Goal: Task Accomplishment & Management: Manage account settings

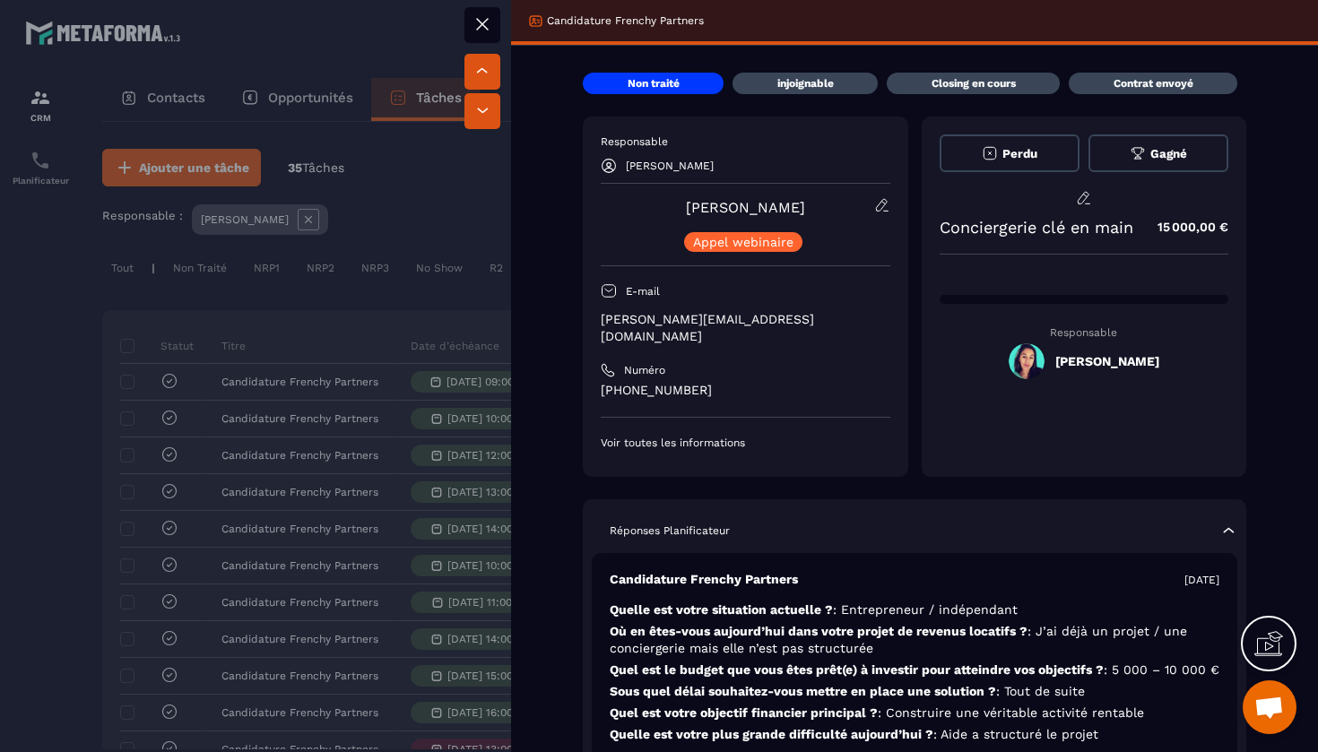
scroll to position [0, 551]
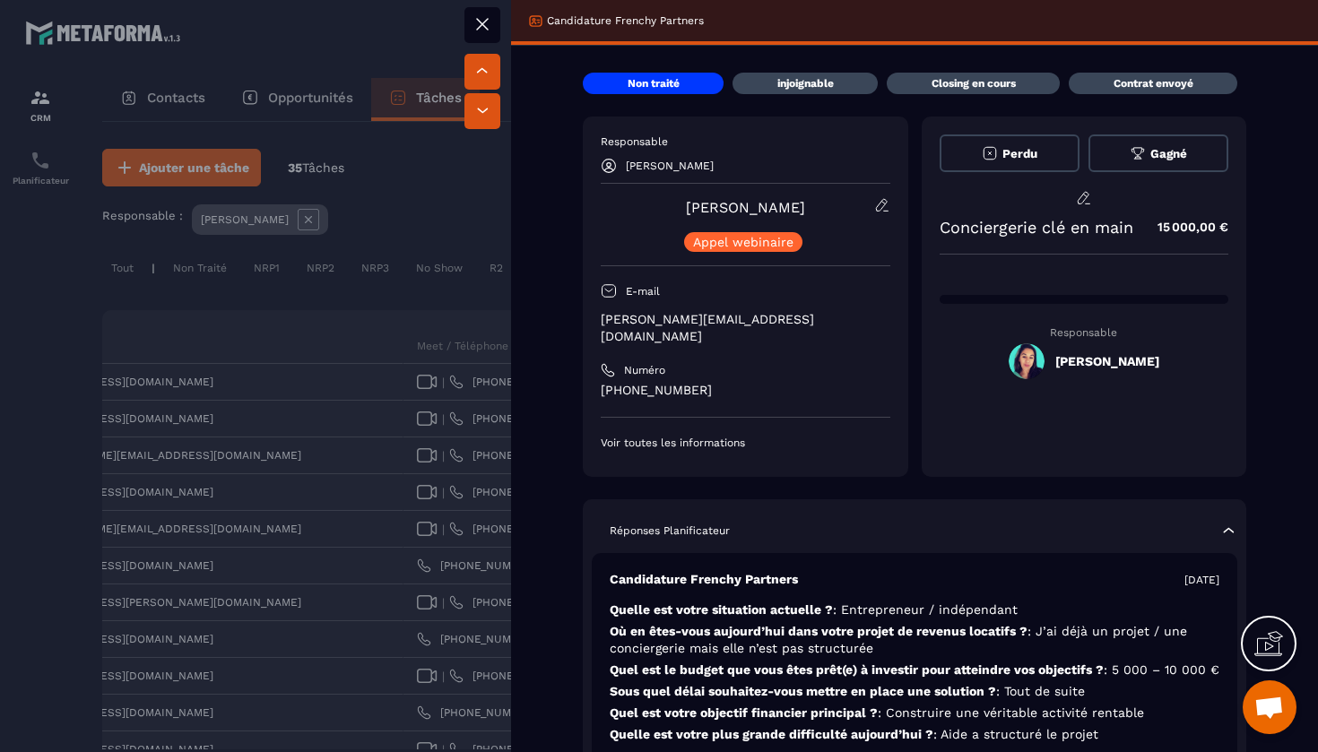
drag, startPoint x: 800, startPoint y: 210, endPoint x: 688, endPoint y: 206, distance: 112.1
click at [688, 206] on div "[PERSON_NAME] webinaire" at bounding box center [746, 224] width 290 height 55
copy link "[PERSON_NAME]"
click at [141, 725] on div at bounding box center [659, 376] width 1318 height 752
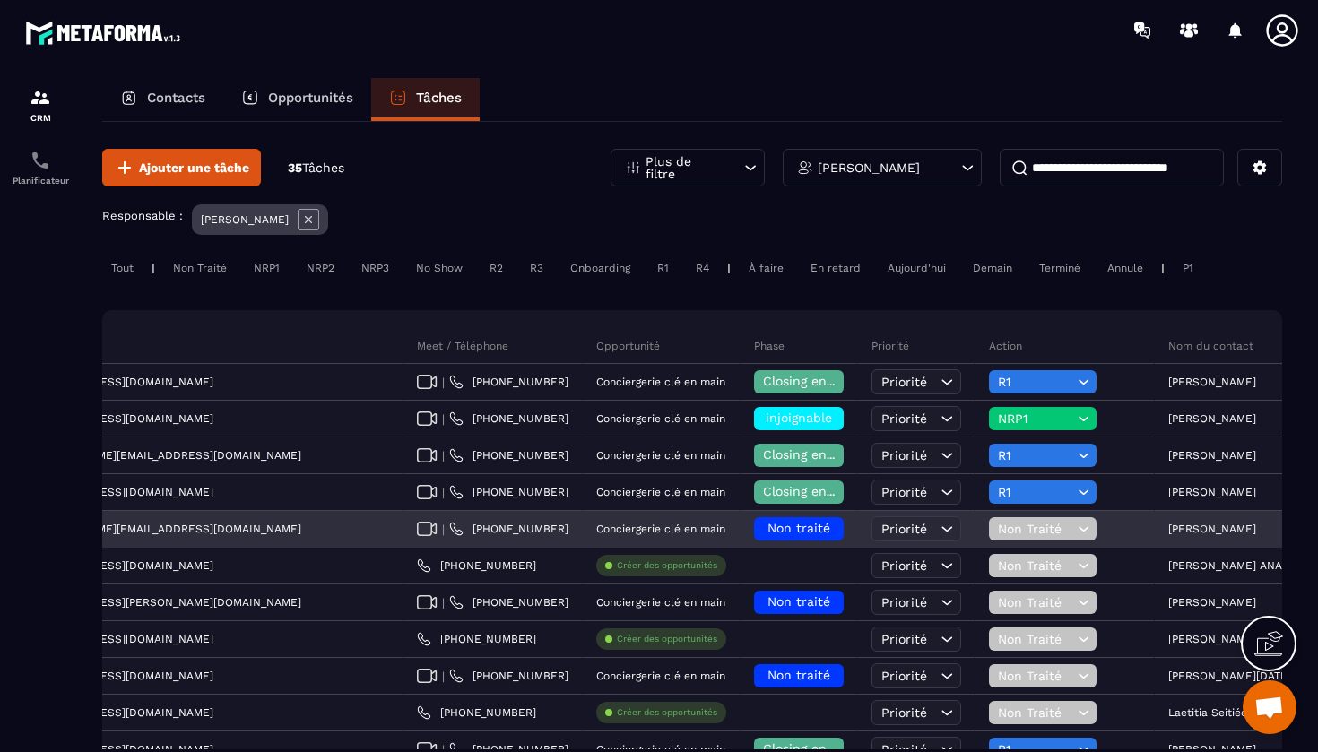
click at [1168, 531] on p "[PERSON_NAME]" at bounding box center [1212, 529] width 88 height 13
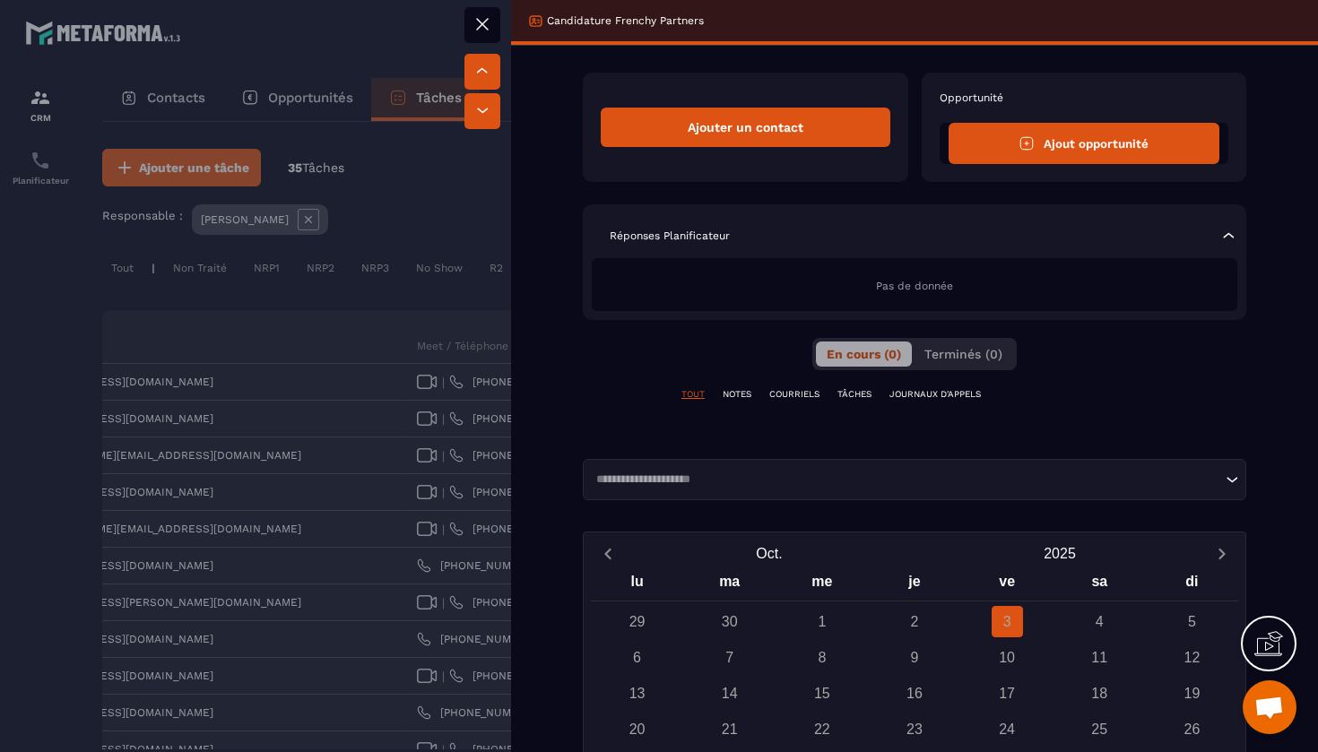
click at [499, 38] on button at bounding box center [482, 25] width 36 height 36
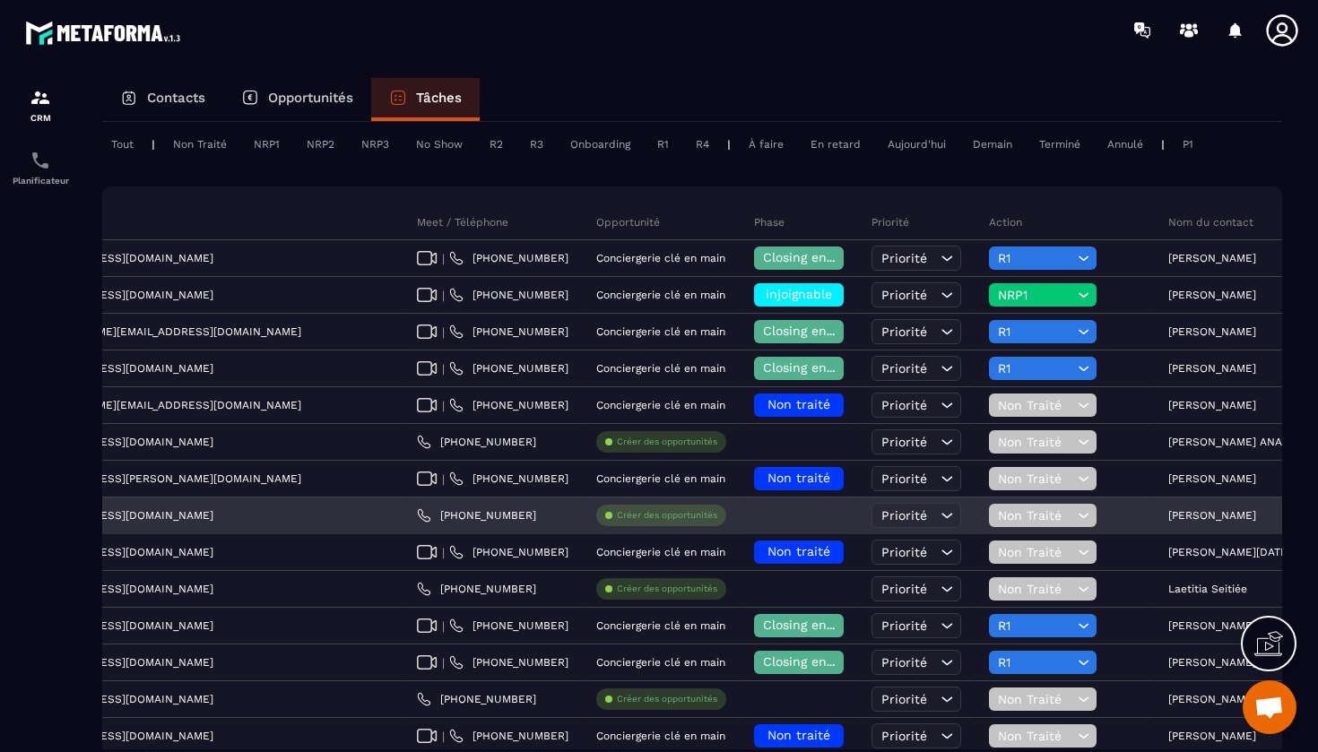
scroll to position [136, 0]
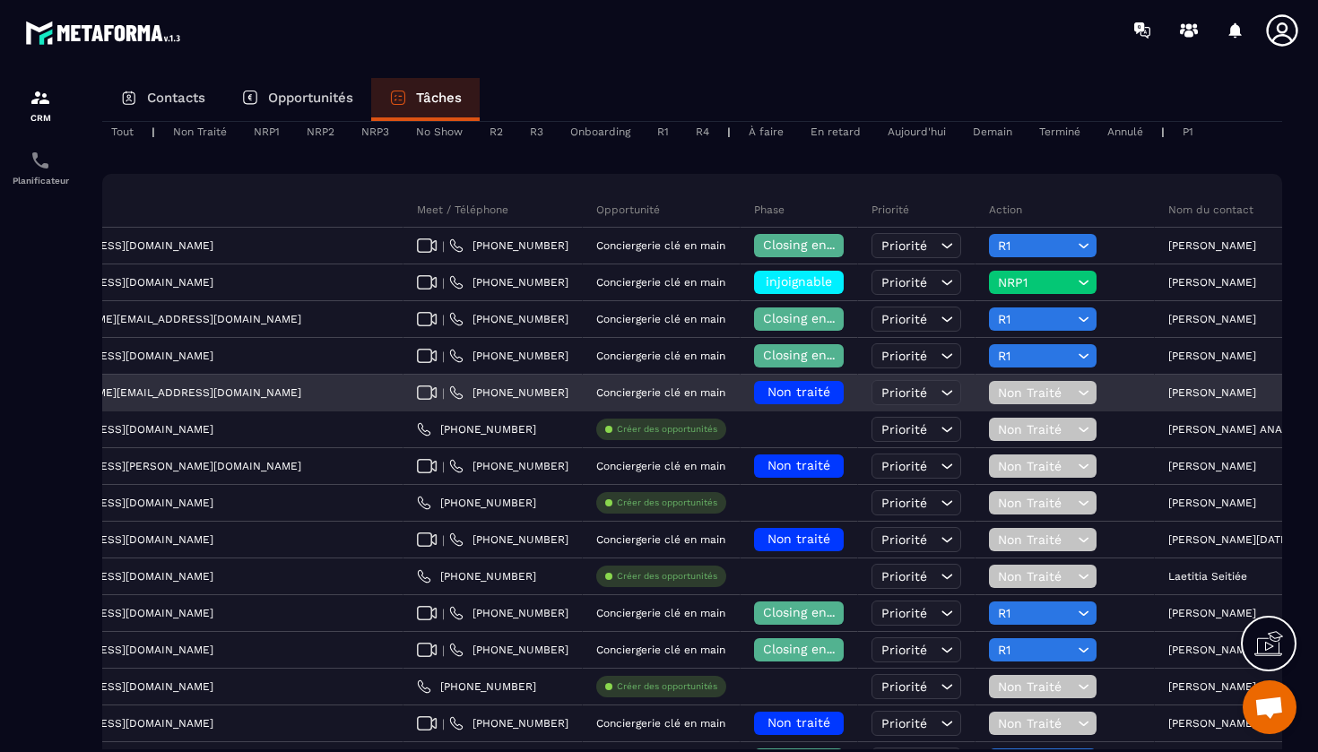
click at [767, 391] on span "Non traité" at bounding box center [798, 392] width 63 height 14
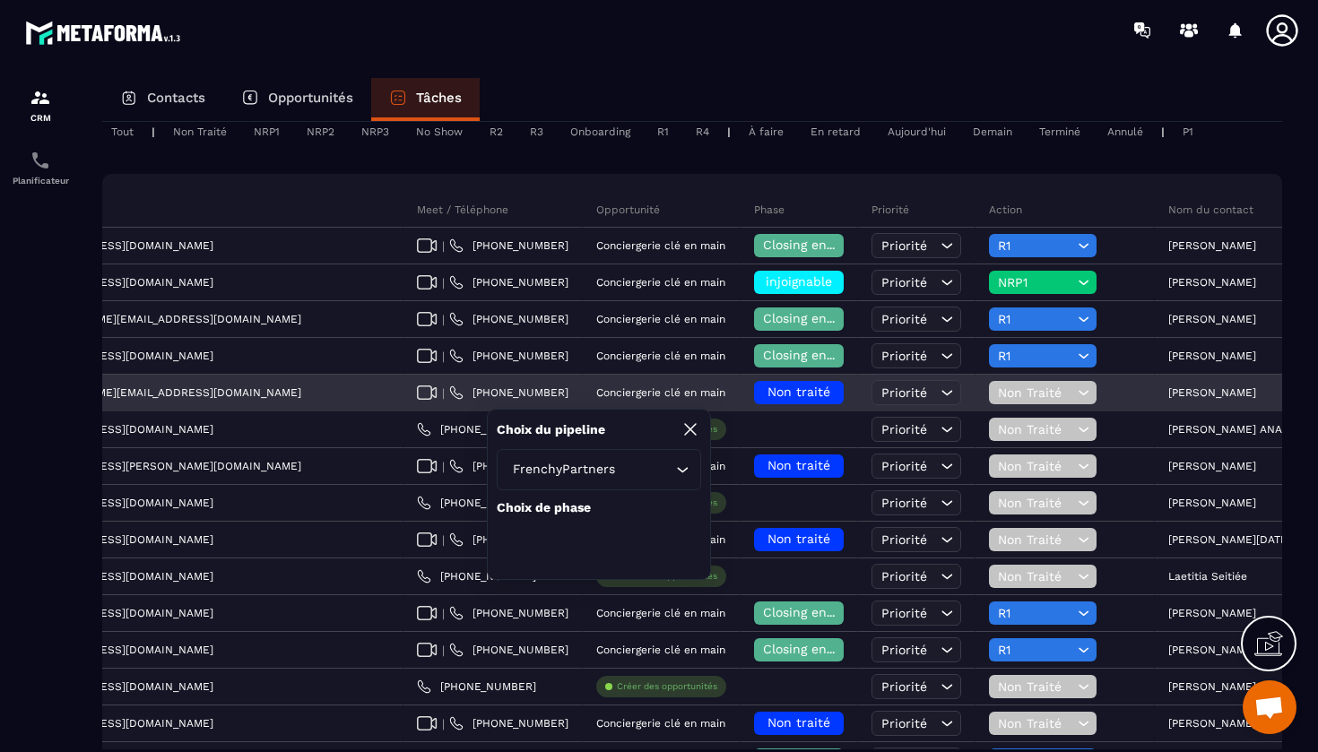
click at [767, 392] on span "Non traité" at bounding box center [798, 392] width 63 height 14
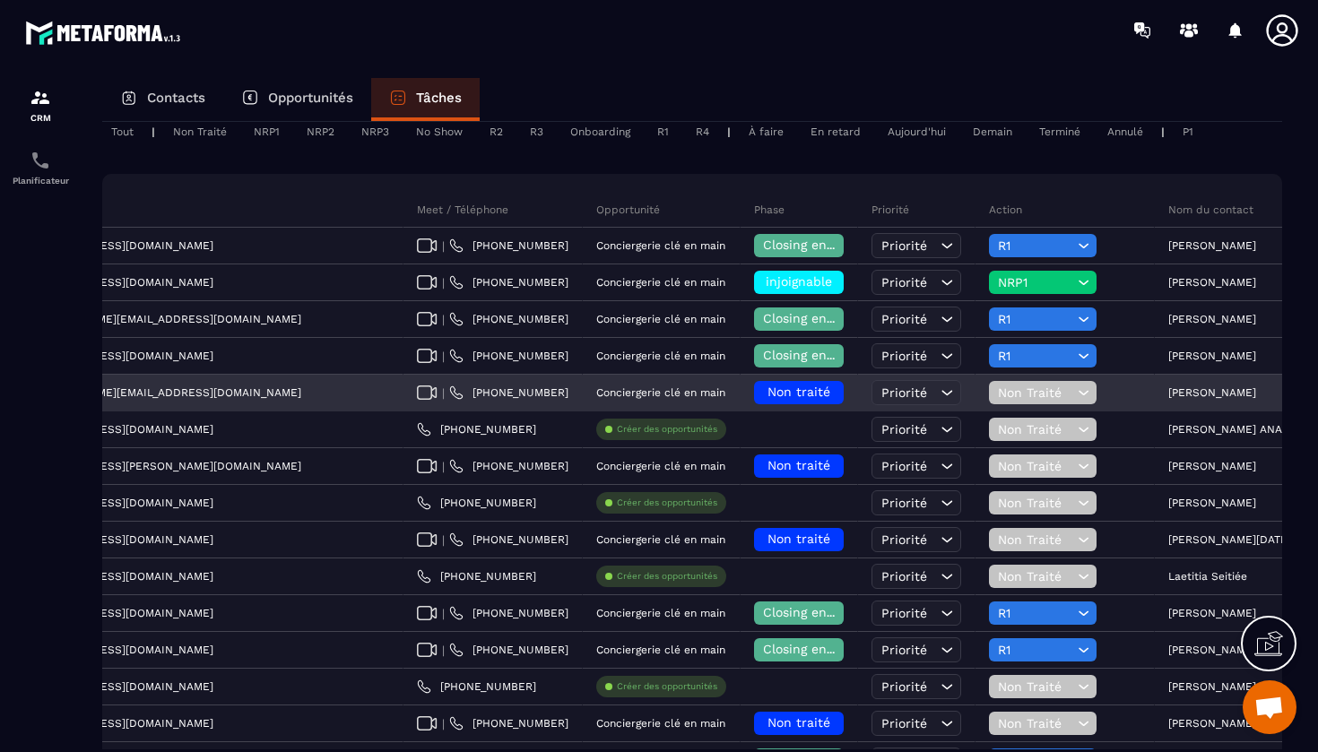
click at [767, 392] on span "Non traité" at bounding box center [798, 392] width 63 height 14
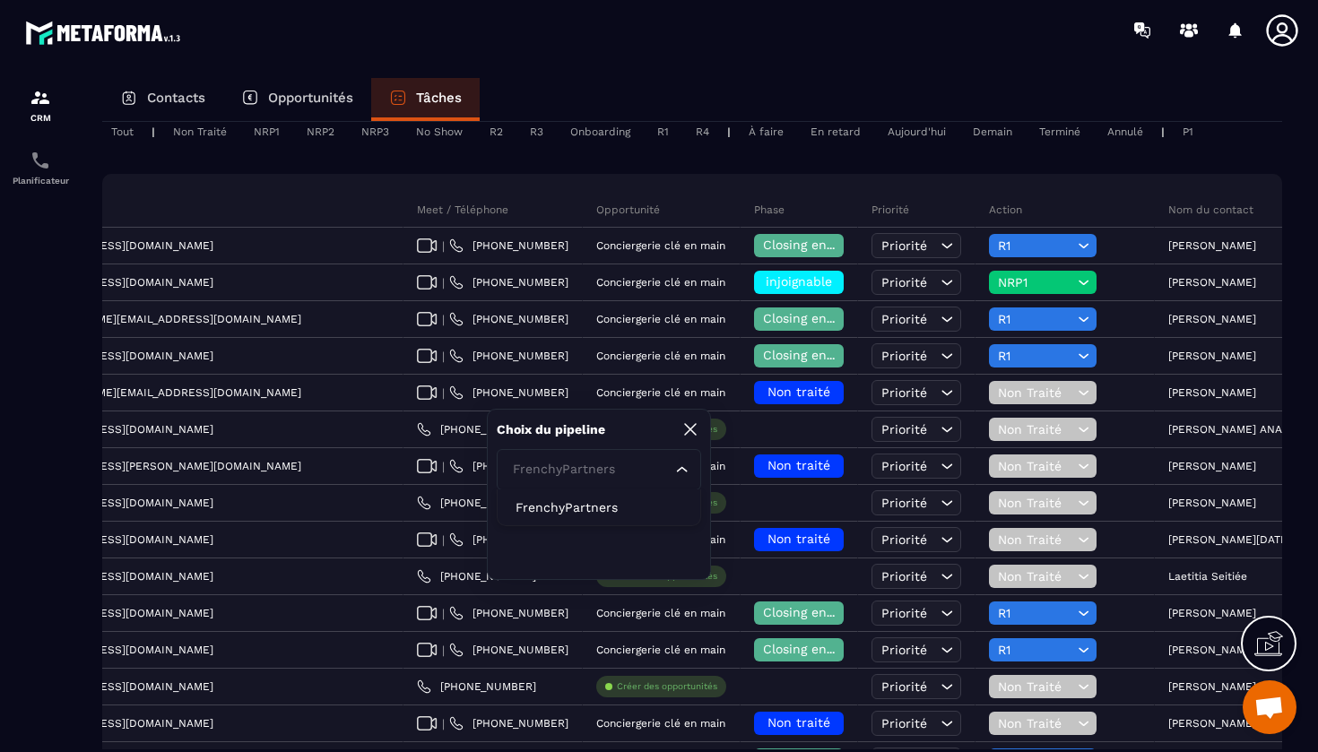
click at [679, 464] on icon "Search for option" at bounding box center [682, 470] width 18 height 18
click at [701, 428] on div "Choix du pipeline FrenchyPartners Loading... FrenchyPartners Choix de phase" at bounding box center [599, 494] width 224 height 171
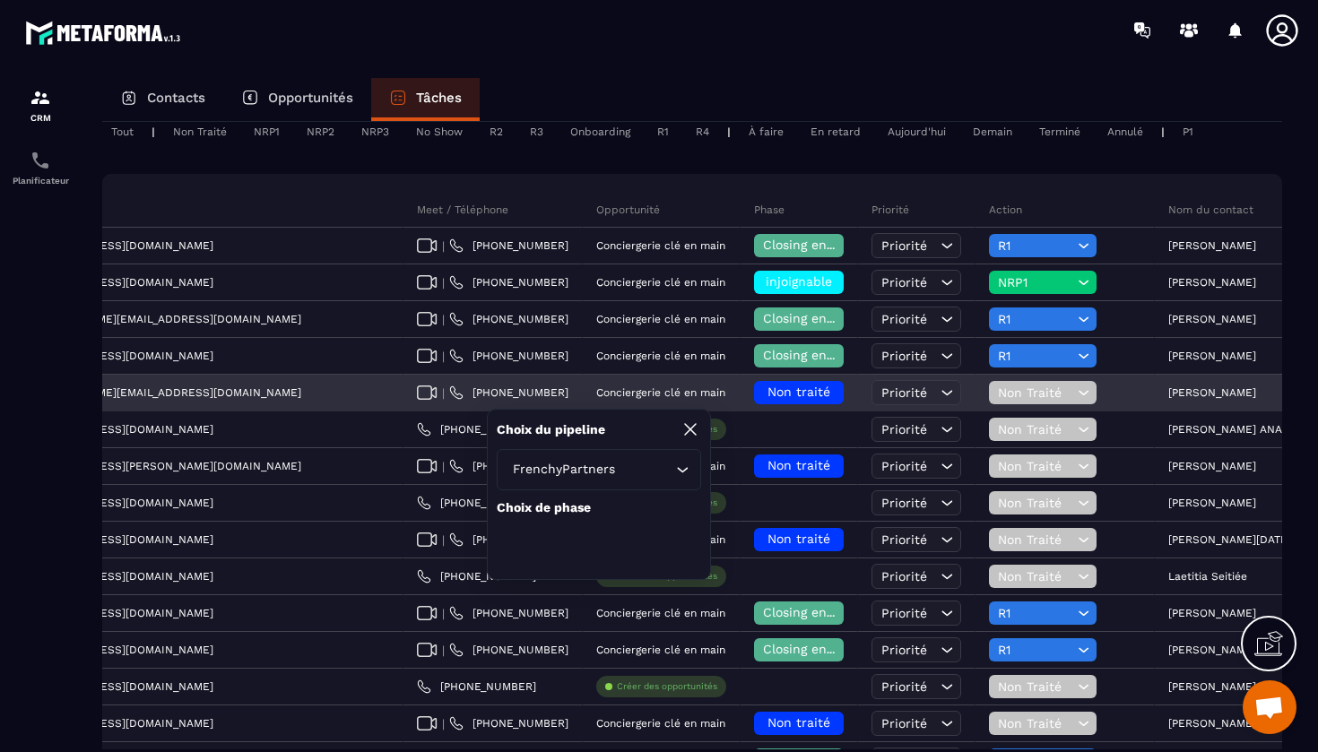
click at [767, 393] on span "Non traité" at bounding box center [798, 392] width 63 height 14
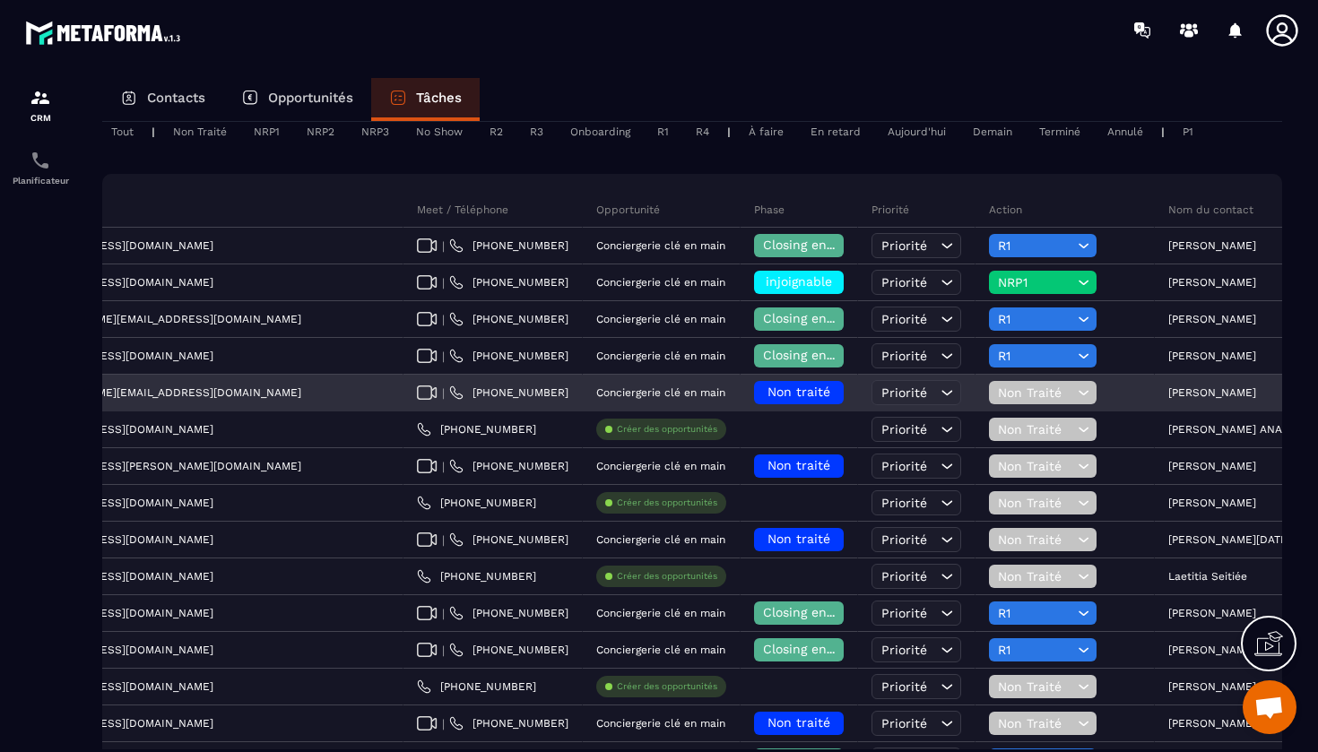
click at [767, 393] on span "Non traité" at bounding box center [798, 392] width 63 height 14
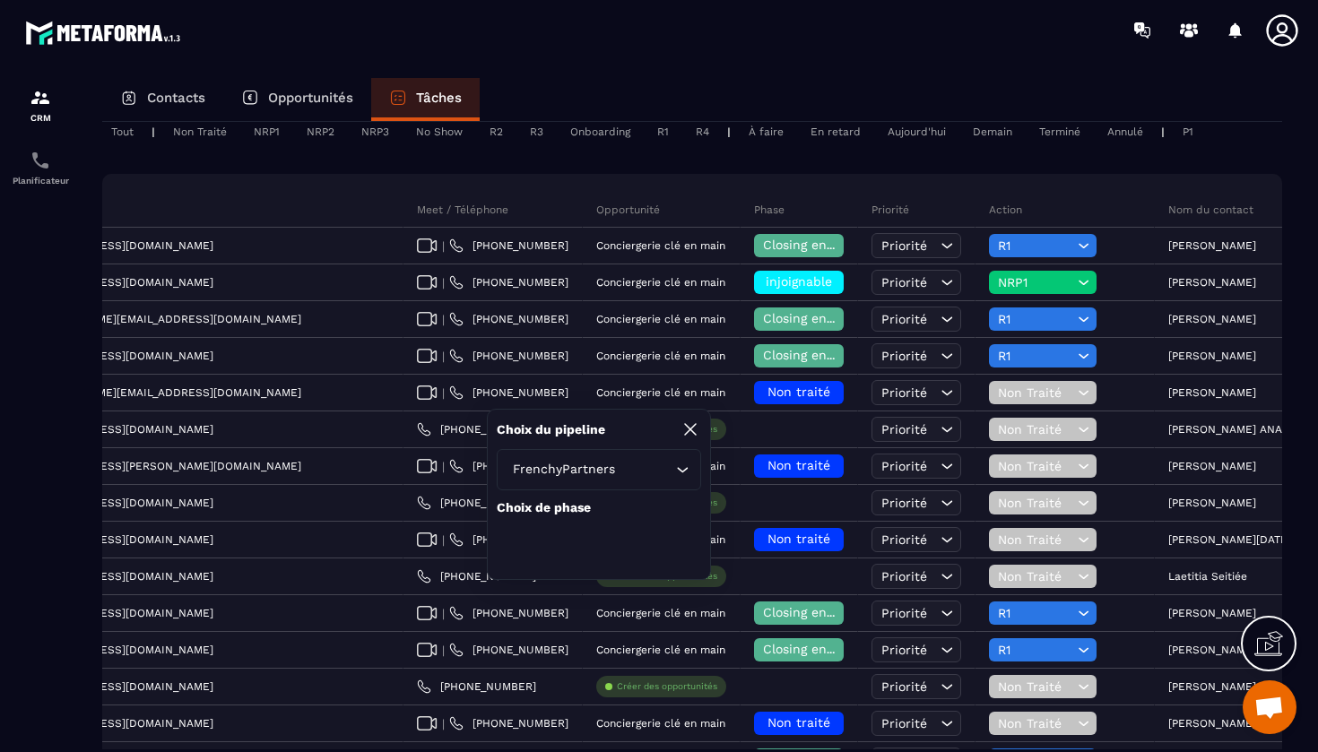
click at [699, 428] on icon at bounding box center [690, 430] width 22 height 22
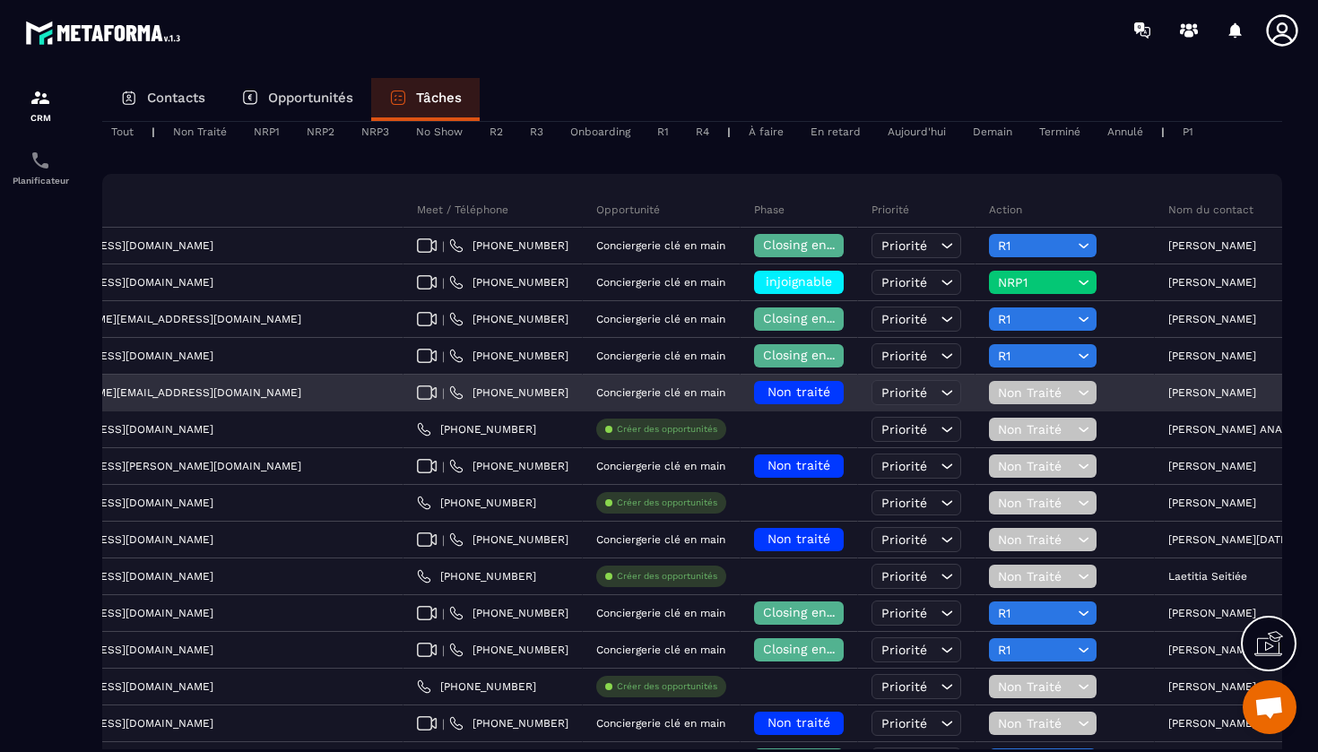
click at [763, 399] on h6 "Non traité" at bounding box center [799, 392] width 72 height 14
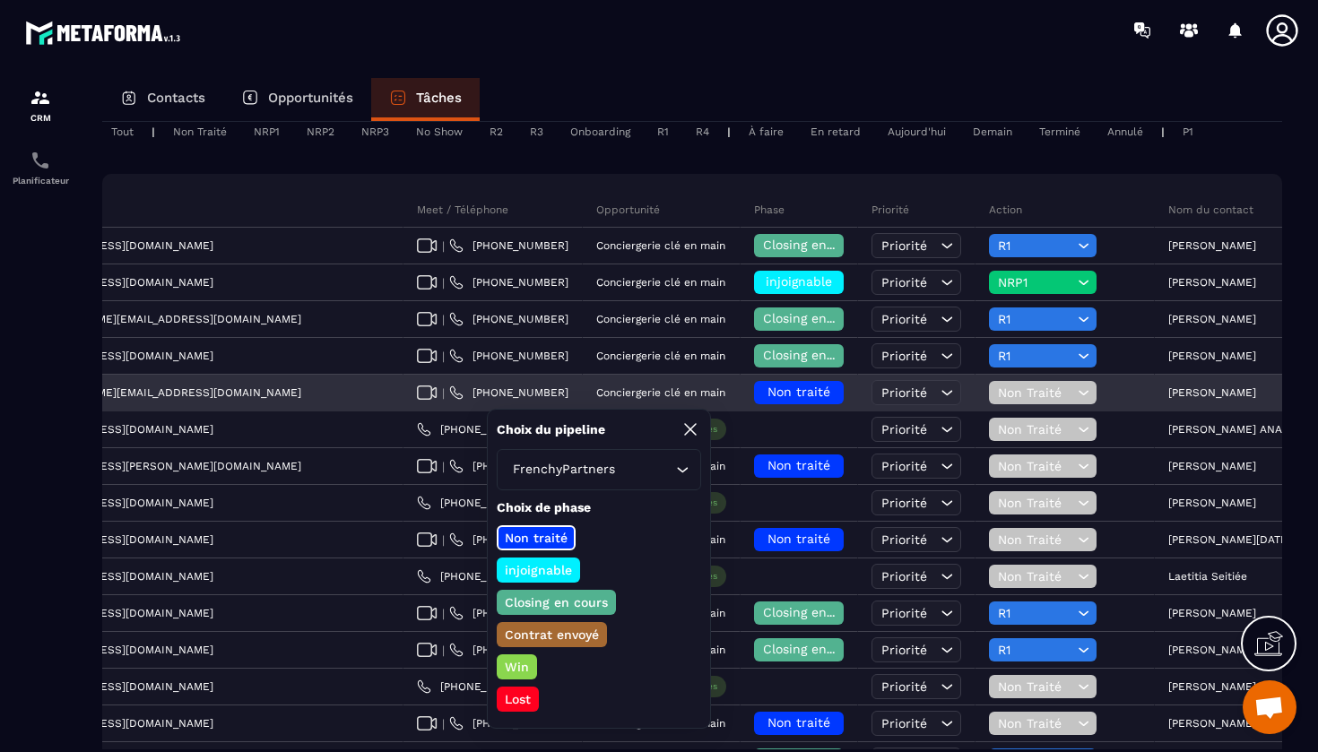
click at [998, 385] on span "Non Traité" at bounding box center [1035, 392] width 75 height 14
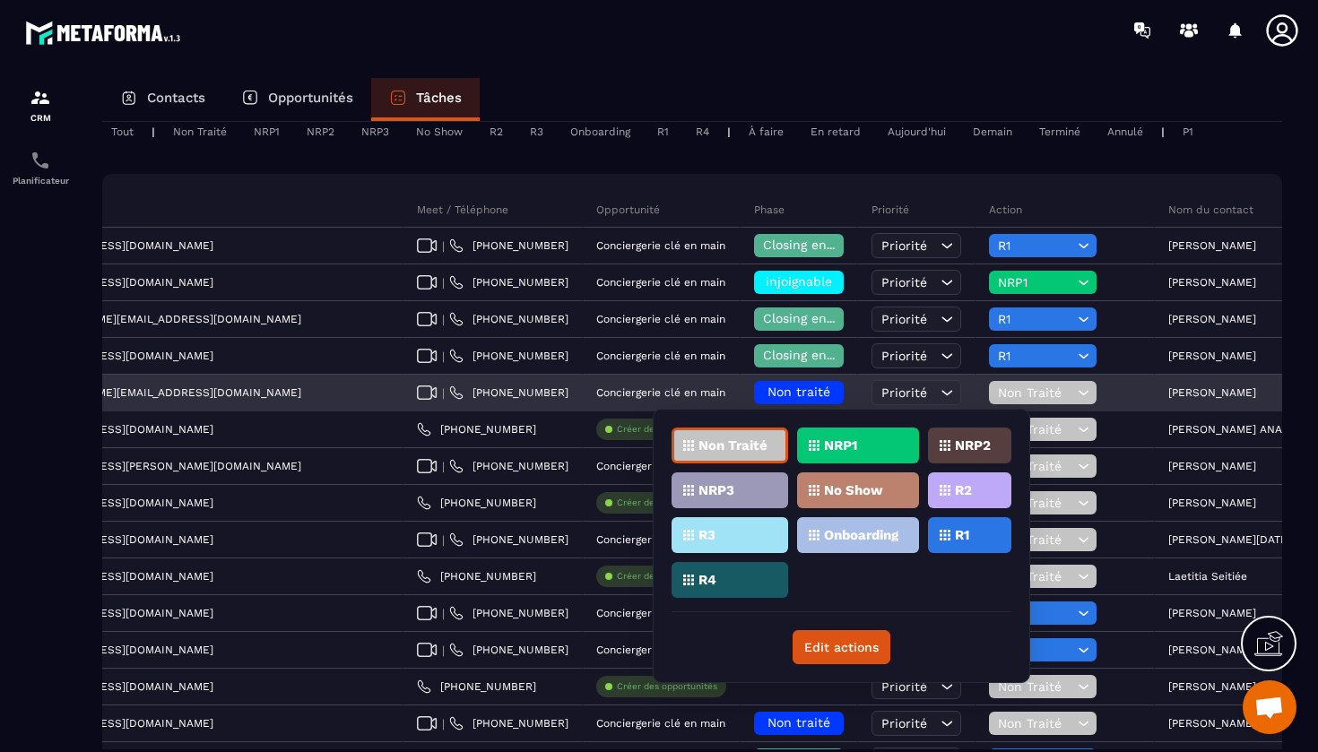
click at [767, 385] on span "Non traité" at bounding box center [798, 392] width 63 height 14
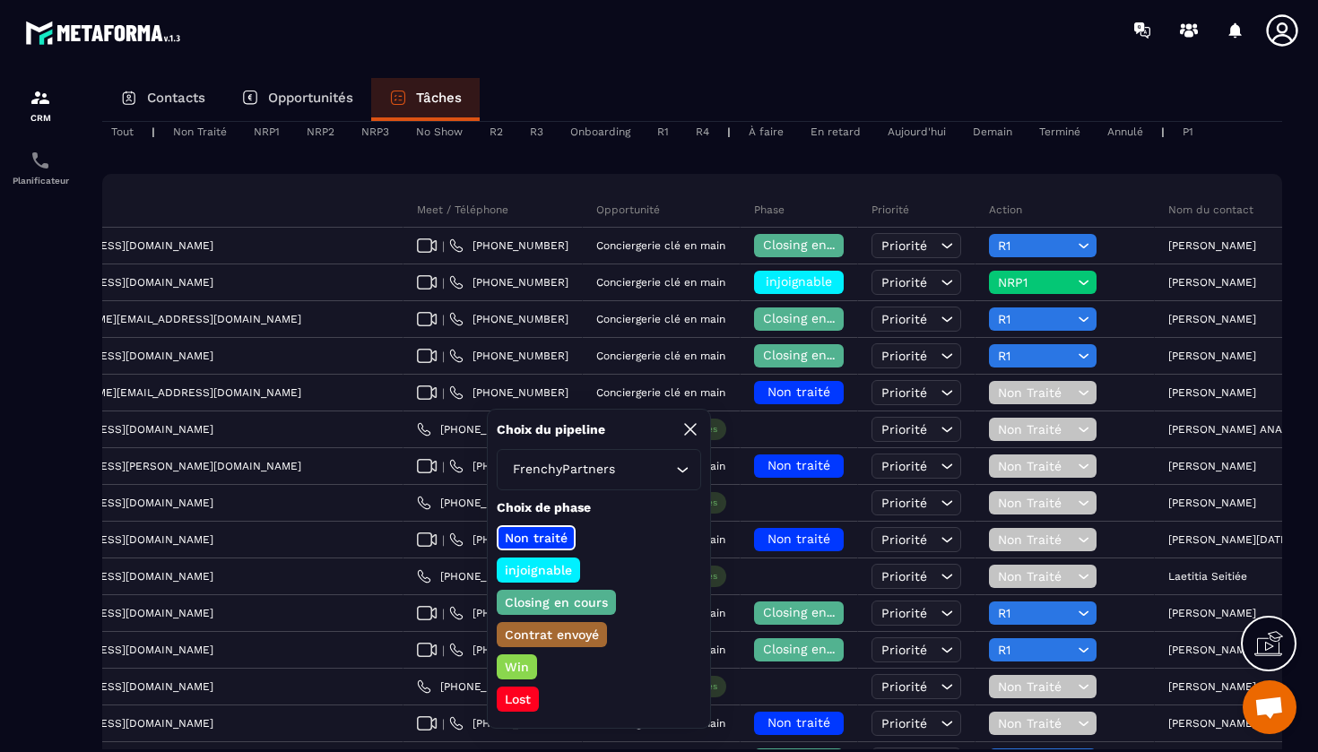
click at [542, 600] on p "Closing en cours" at bounding box center [556, 602] width 108 height 18
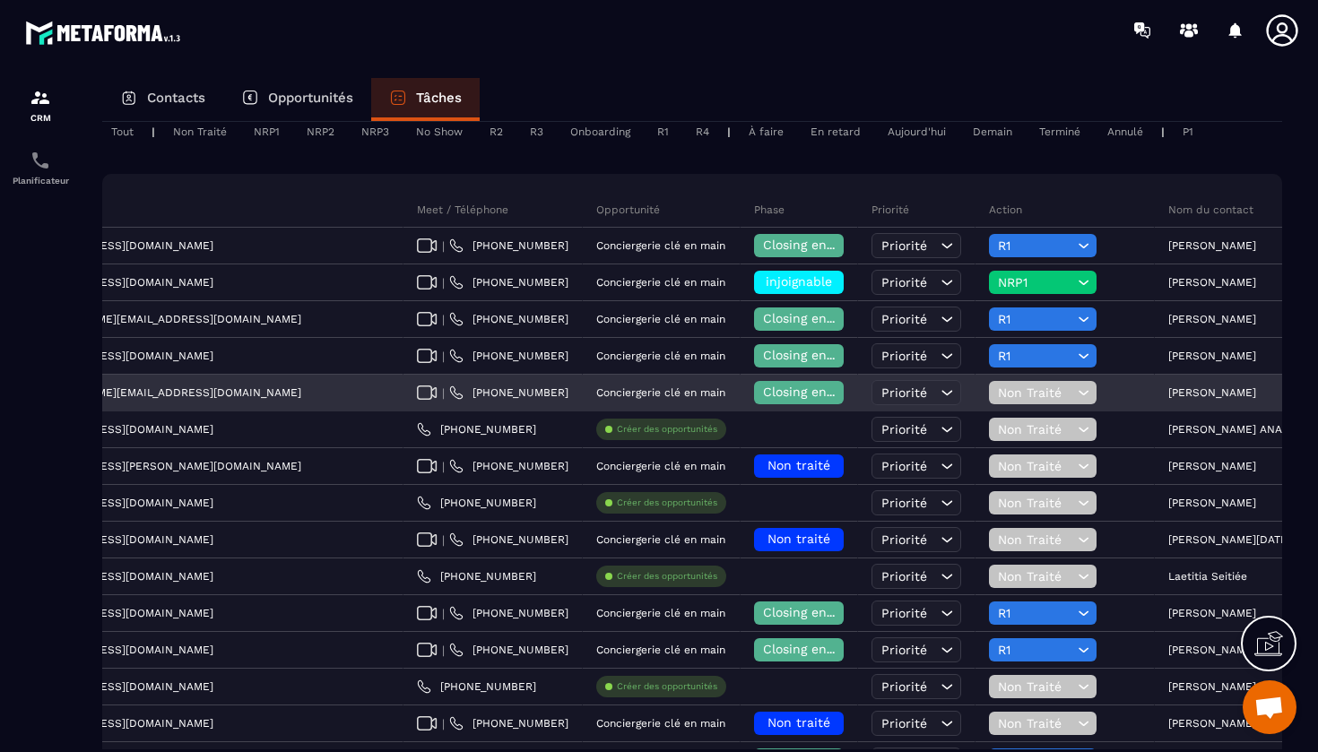
click at [1075, 396] on icon at bounding box center [1083, 393] width 17 height 18
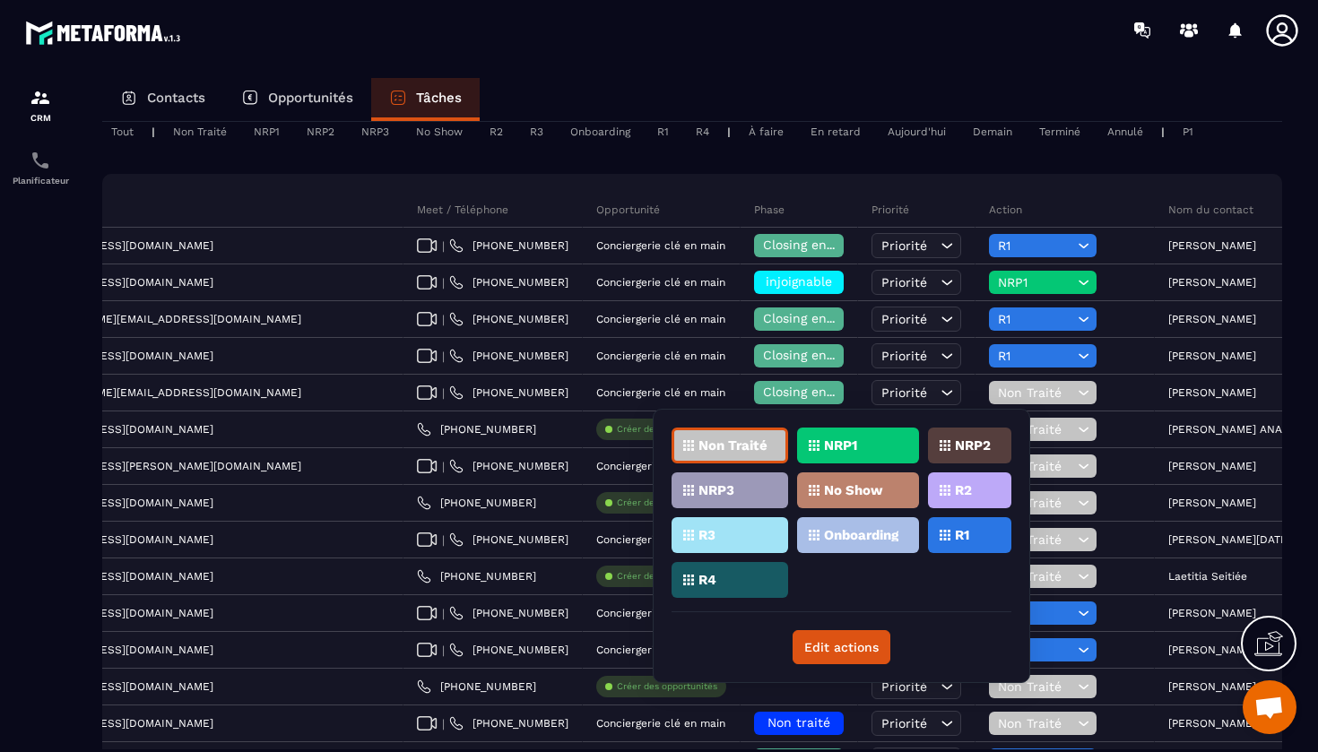
click at [981, 538] on div "R1" at bounding box center [969, 535] width 83 height 36
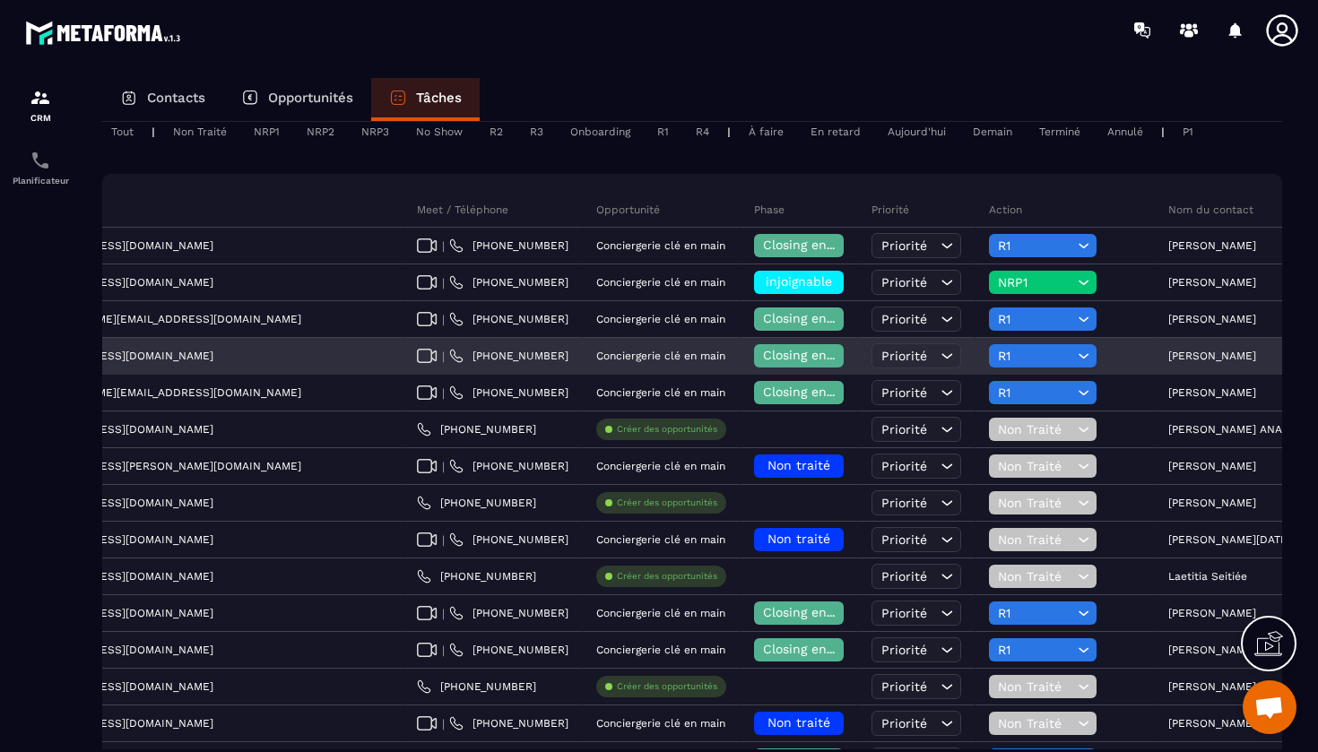
scroll to position [0, 574]
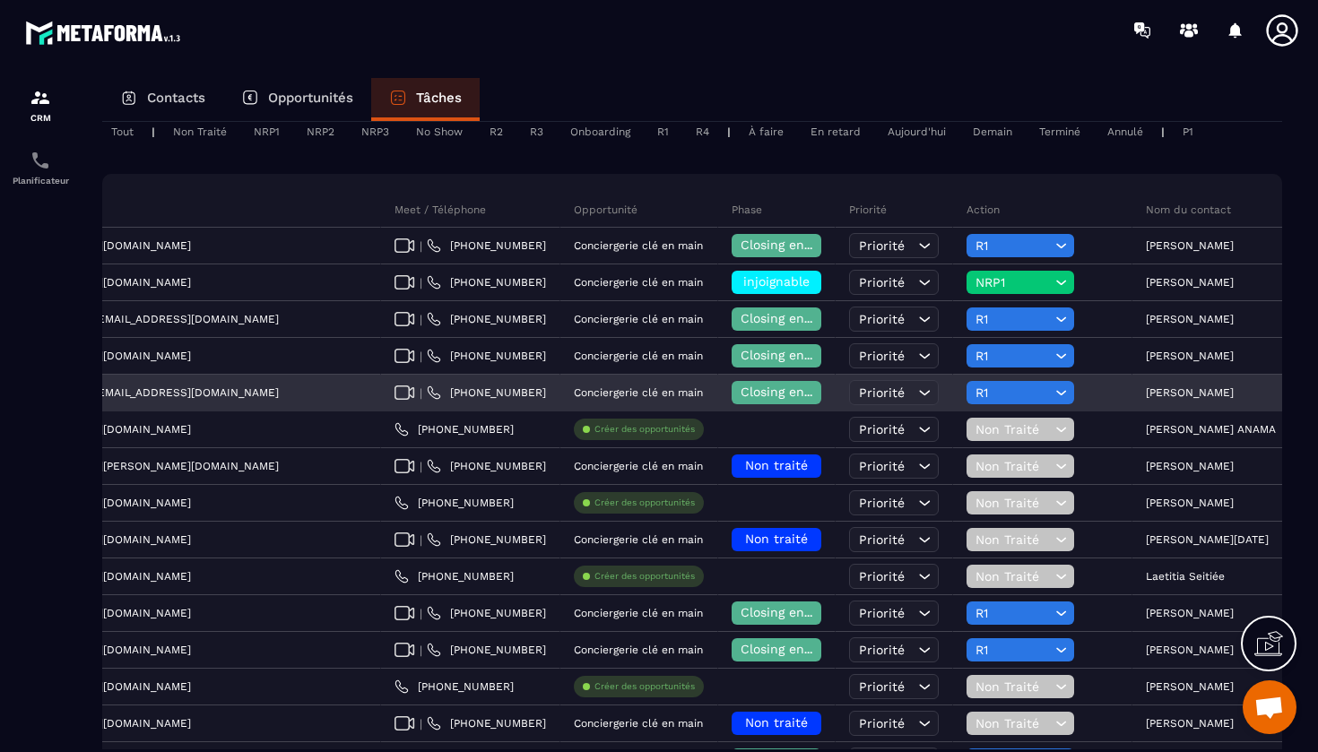
click at [1146, 393] on p "[PERSON_NAME]" at bounding box center [1190, 392] width 88 height 13
